Goal: Task Accomplishment & Management: Complete application form

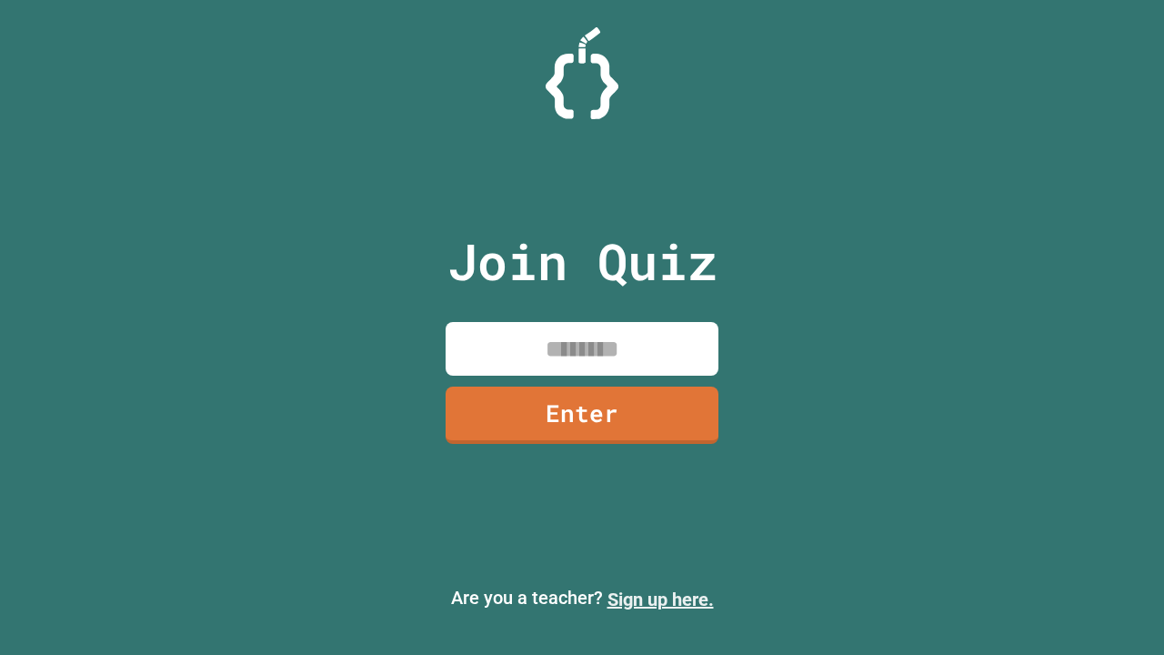
click at [660, 600] on link "Sign up here." at bounding box center [661, 600] width 106 height 22
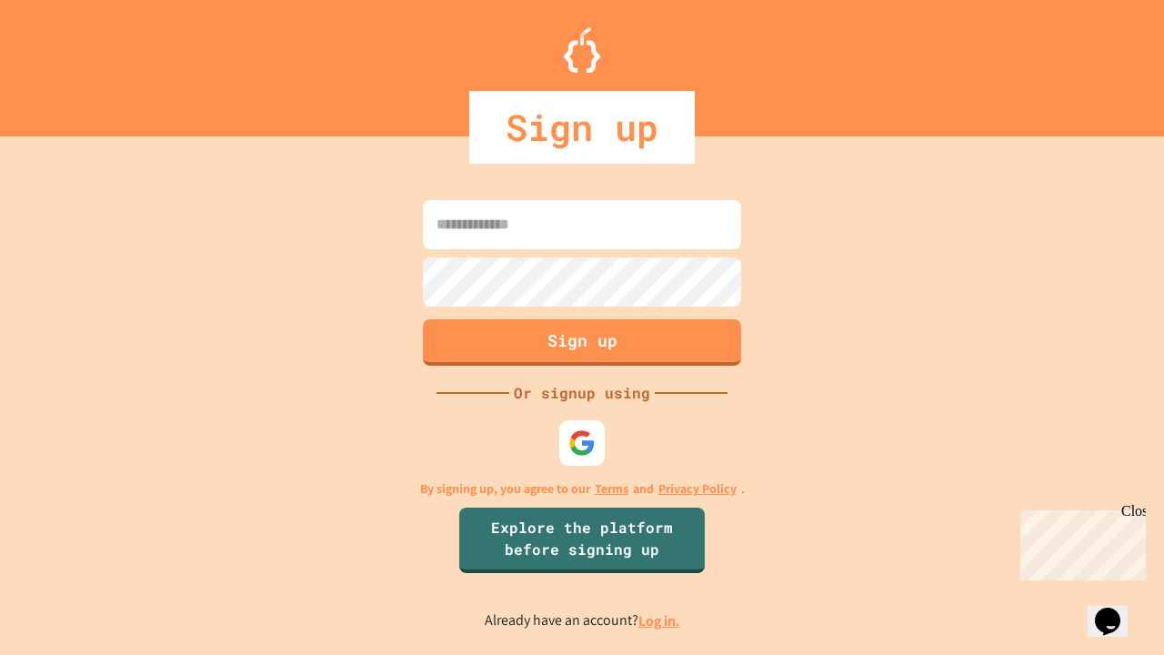
click at [660, 620] on link "Log in." at bounding box center [660, 620] width 42 height 19
